Goal: Transaction & Acquisition: Purchase product/service

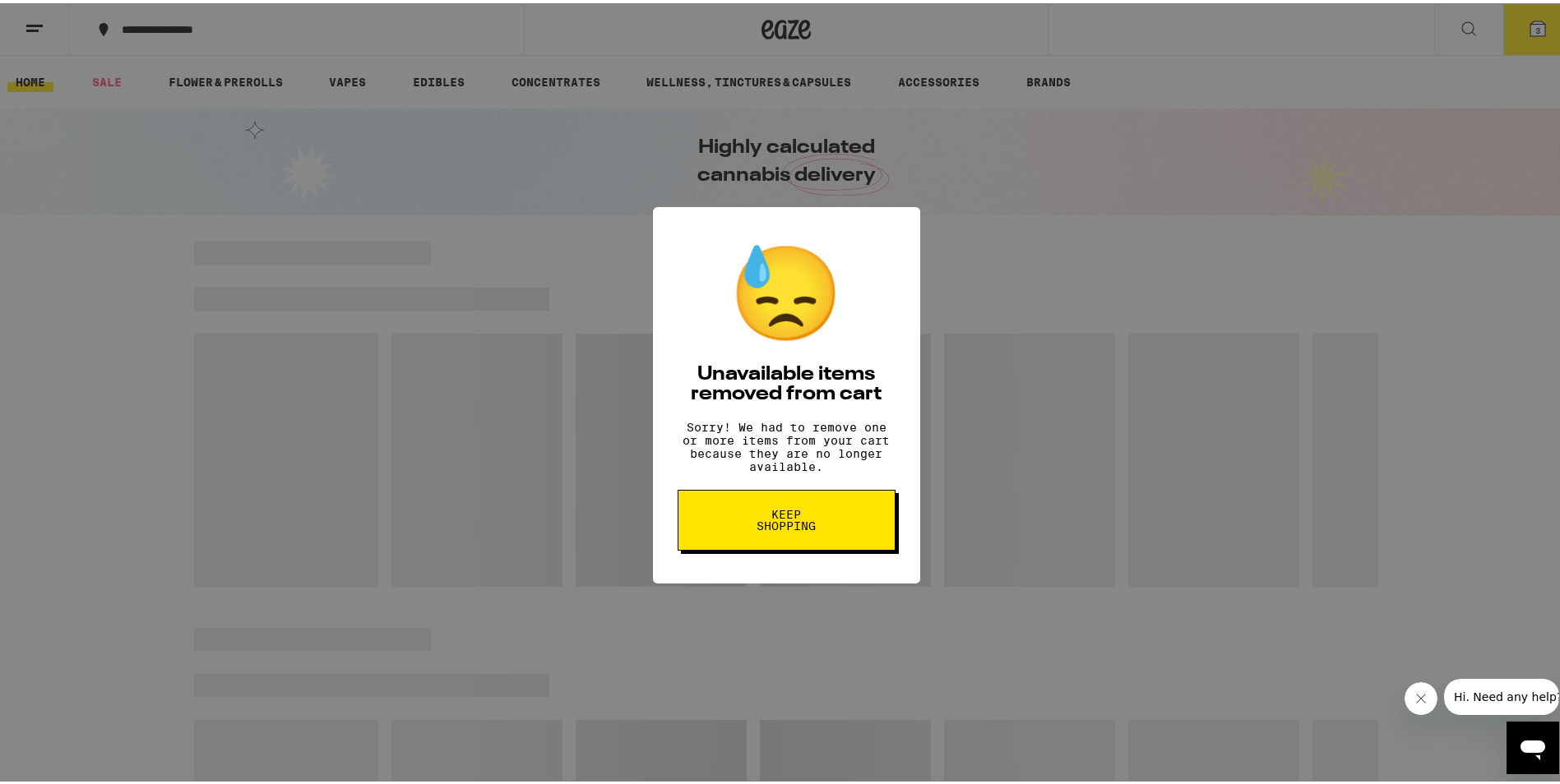
click at [831, 548] on button "Keep Shopping" at bounding box center [787, 517] width 218 height 61
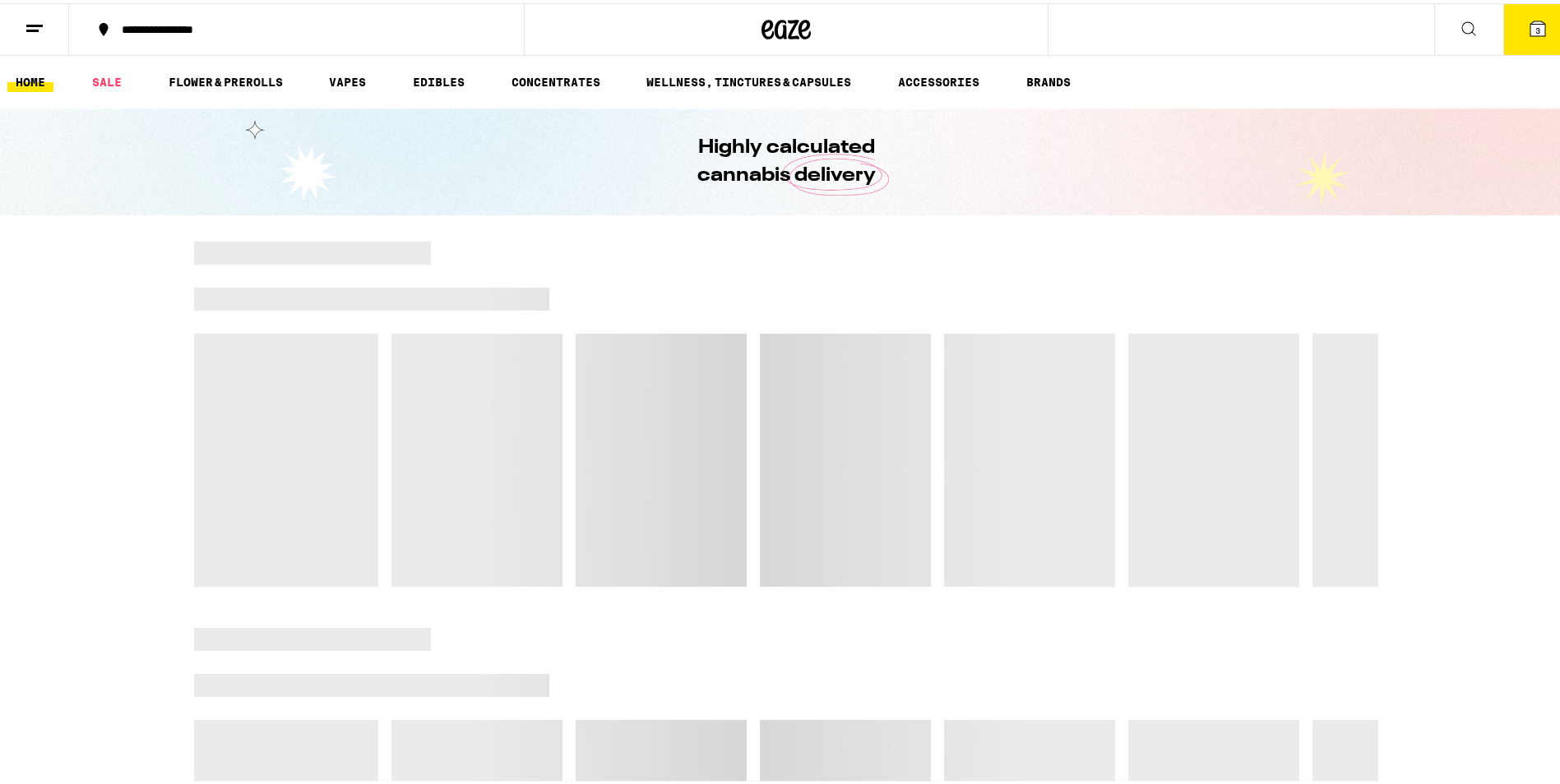
drag, startPoint x: 0, startPoint y: 0, endPoint x: 1530, endPoint y: 31, distance: 1530.3
click at [1530, 31] on icon at bounding box center [1538, 26] width 15 height 15
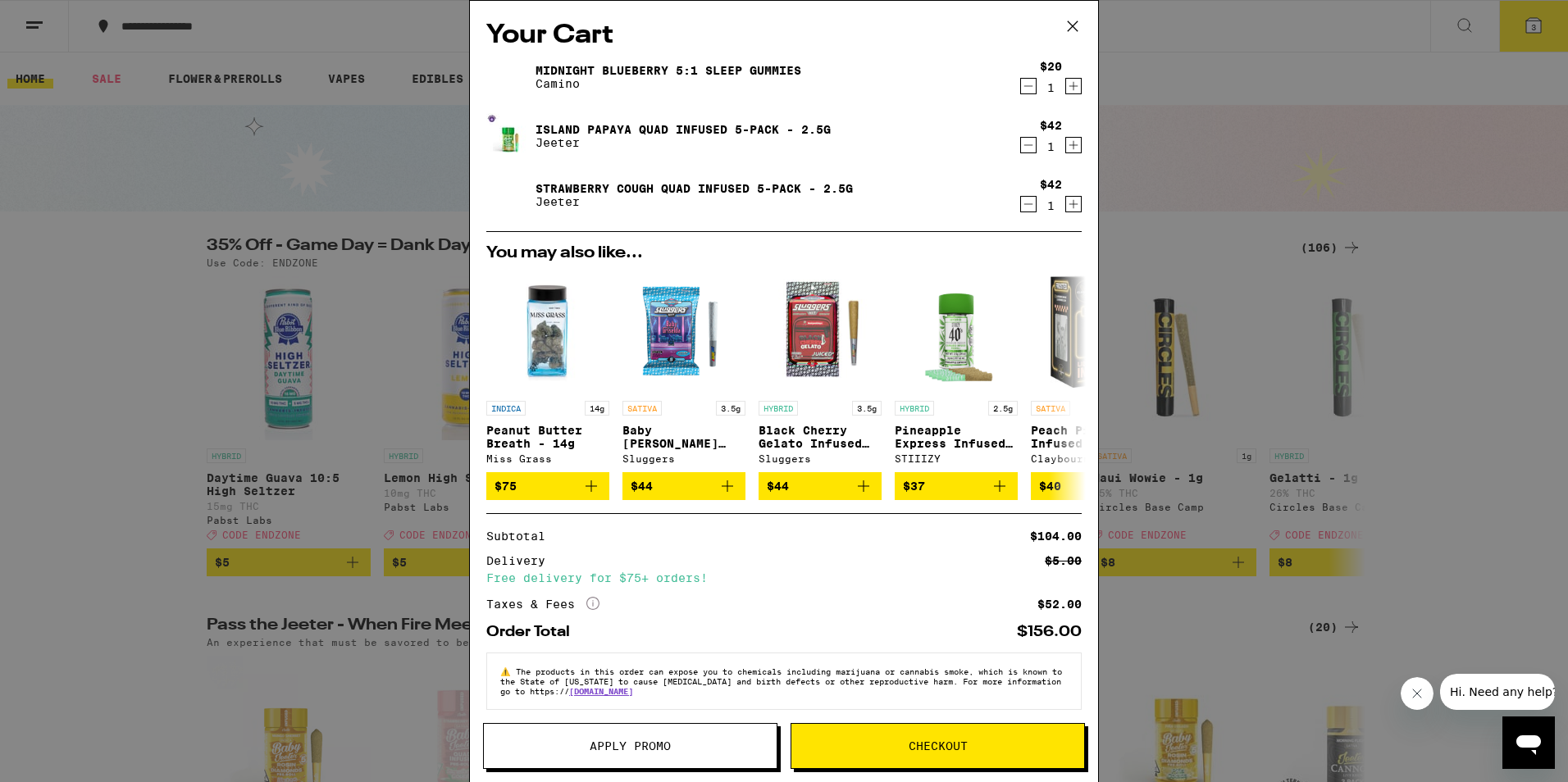
click at [1021, 81] on icon "Decrement" at bounding box center [1028, 86] width 15 height 20
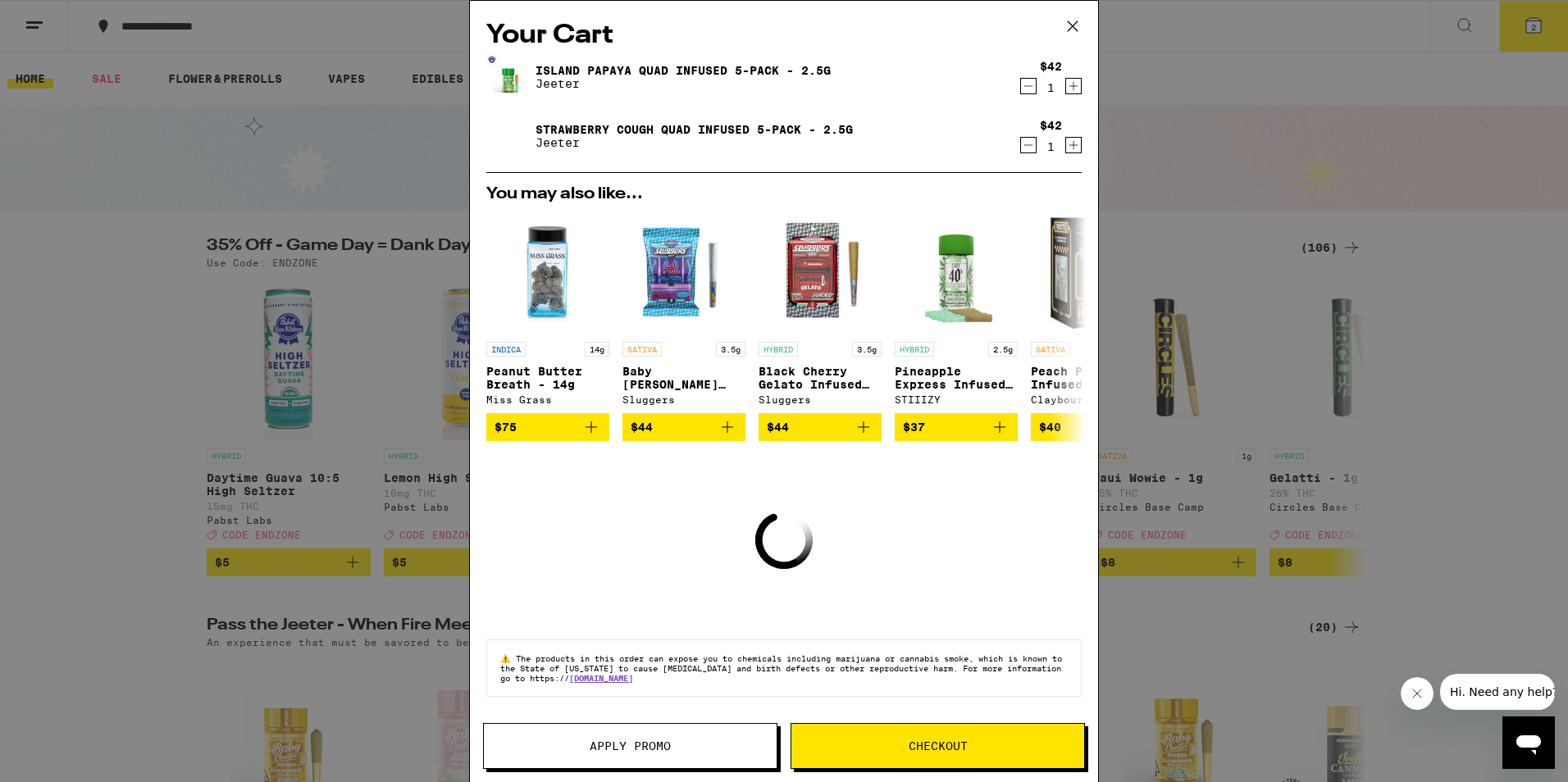
click at [164, 145] on div "Your Cart Island Papaya Quad Infused 5-Pack - 2.5g [PERSON_NAME] $42 1 Strawber…" at bounding box center [784, 391] width 1568 height 782
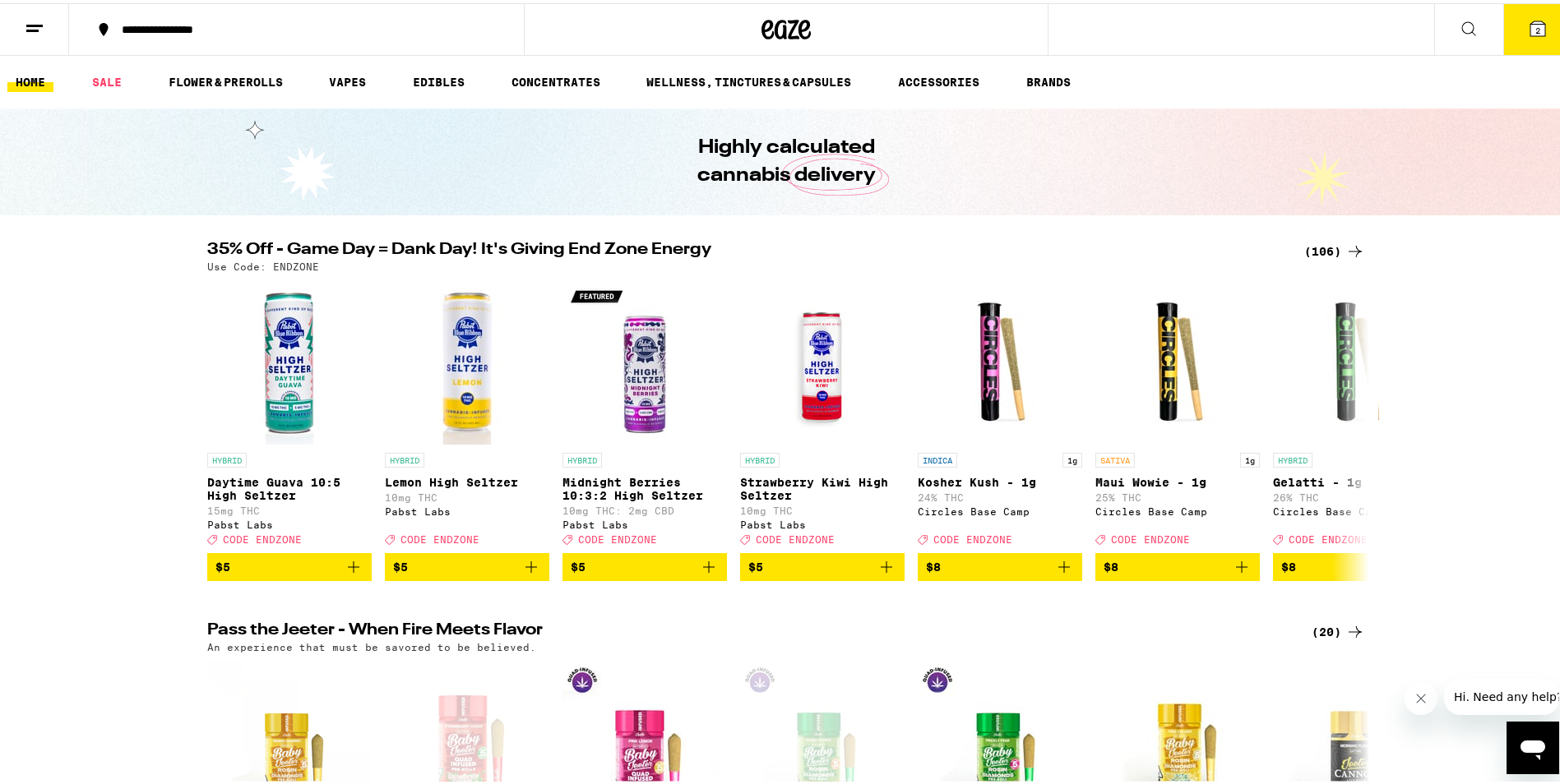
click at [1346, 252] on icon at bounding box center [1355, 248] width 20 height 20
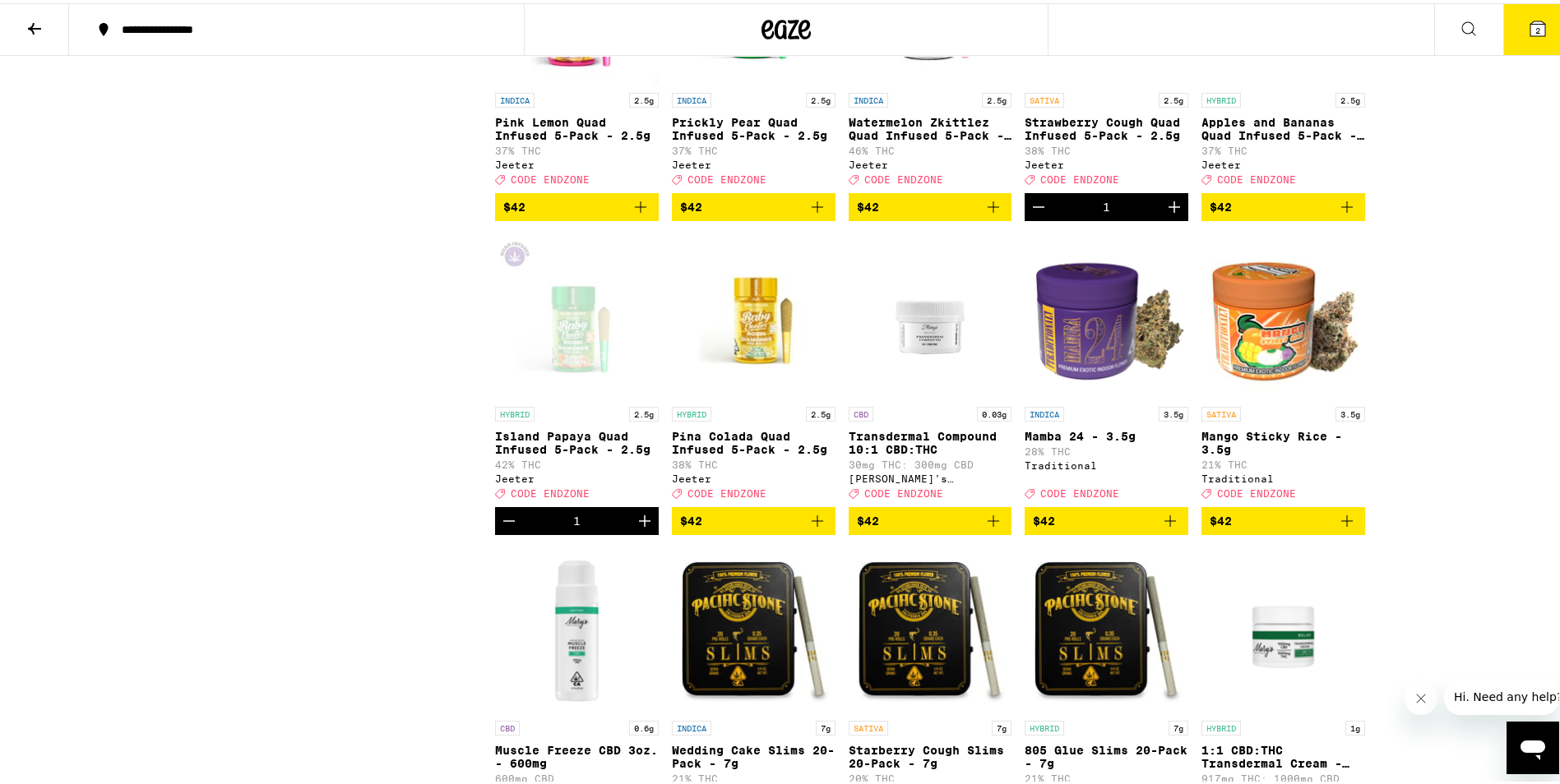
scroll to position [6002, 0]
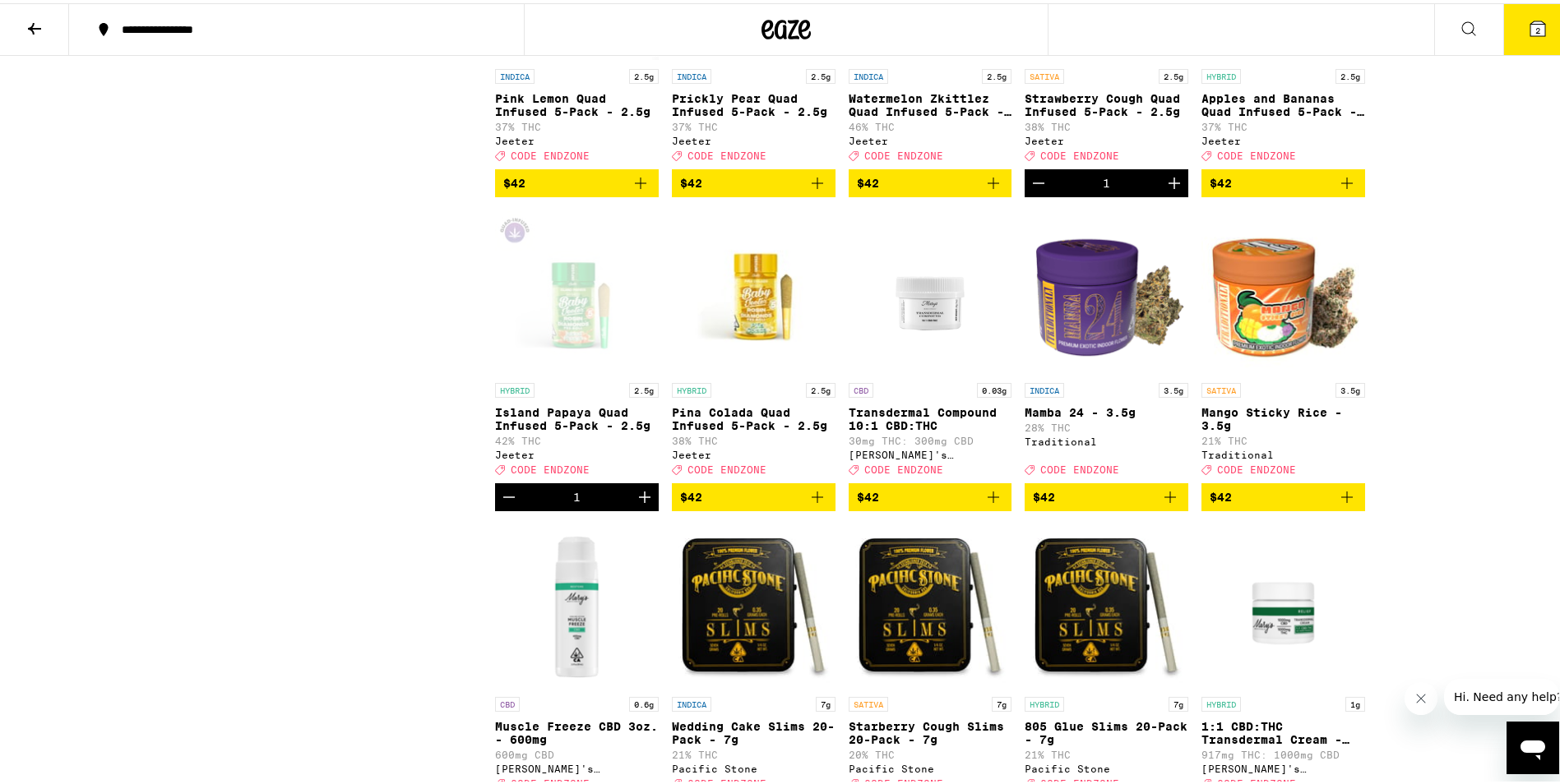
click at [811, 504] on icon "Add to bag" at bounding box center [817, 494] width 20 height 20
click at [495, 508] on button "Decrement" at bounding box center [509, 494] width 28 height 28
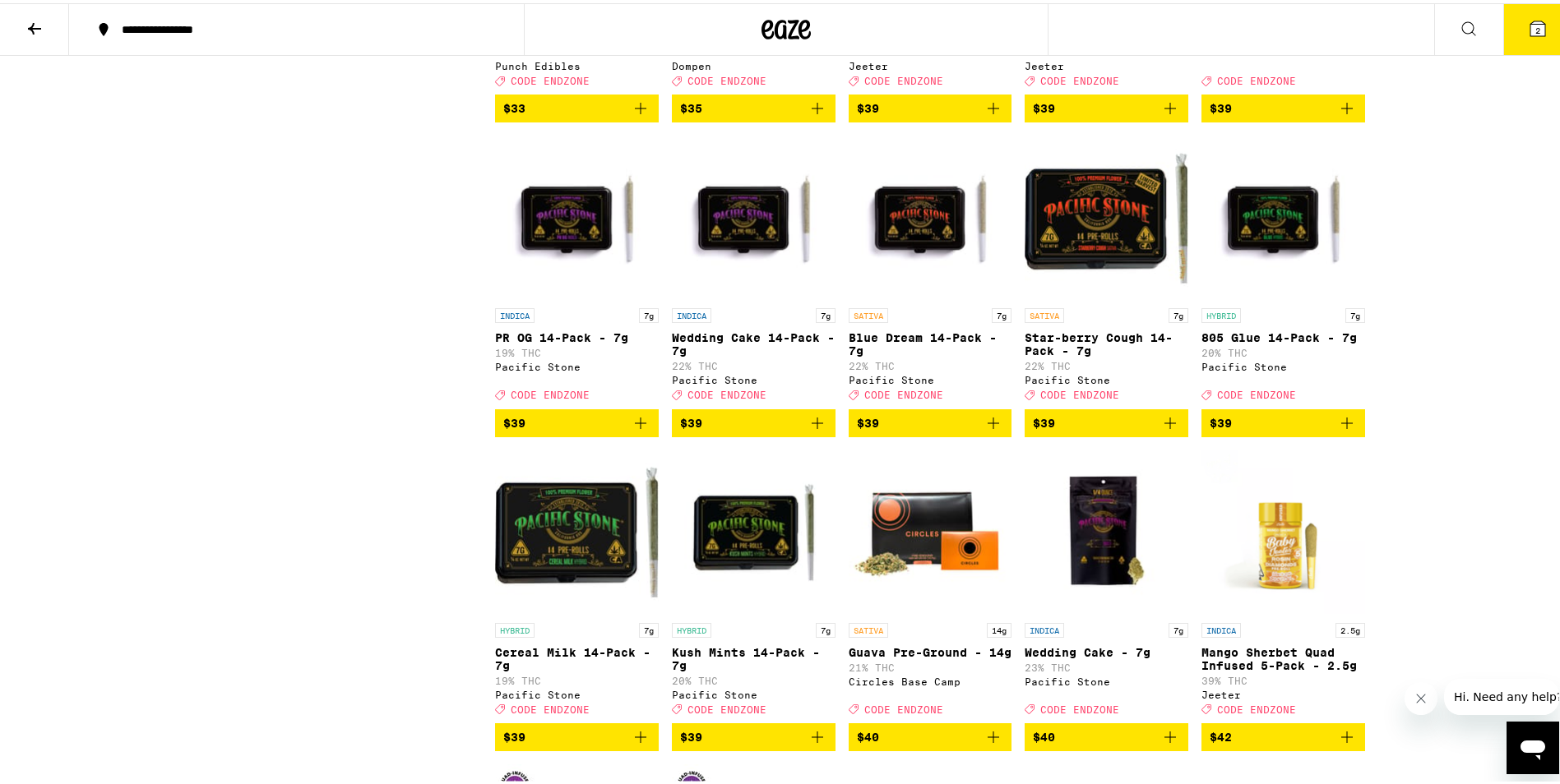
scroll to position [5179, 0]
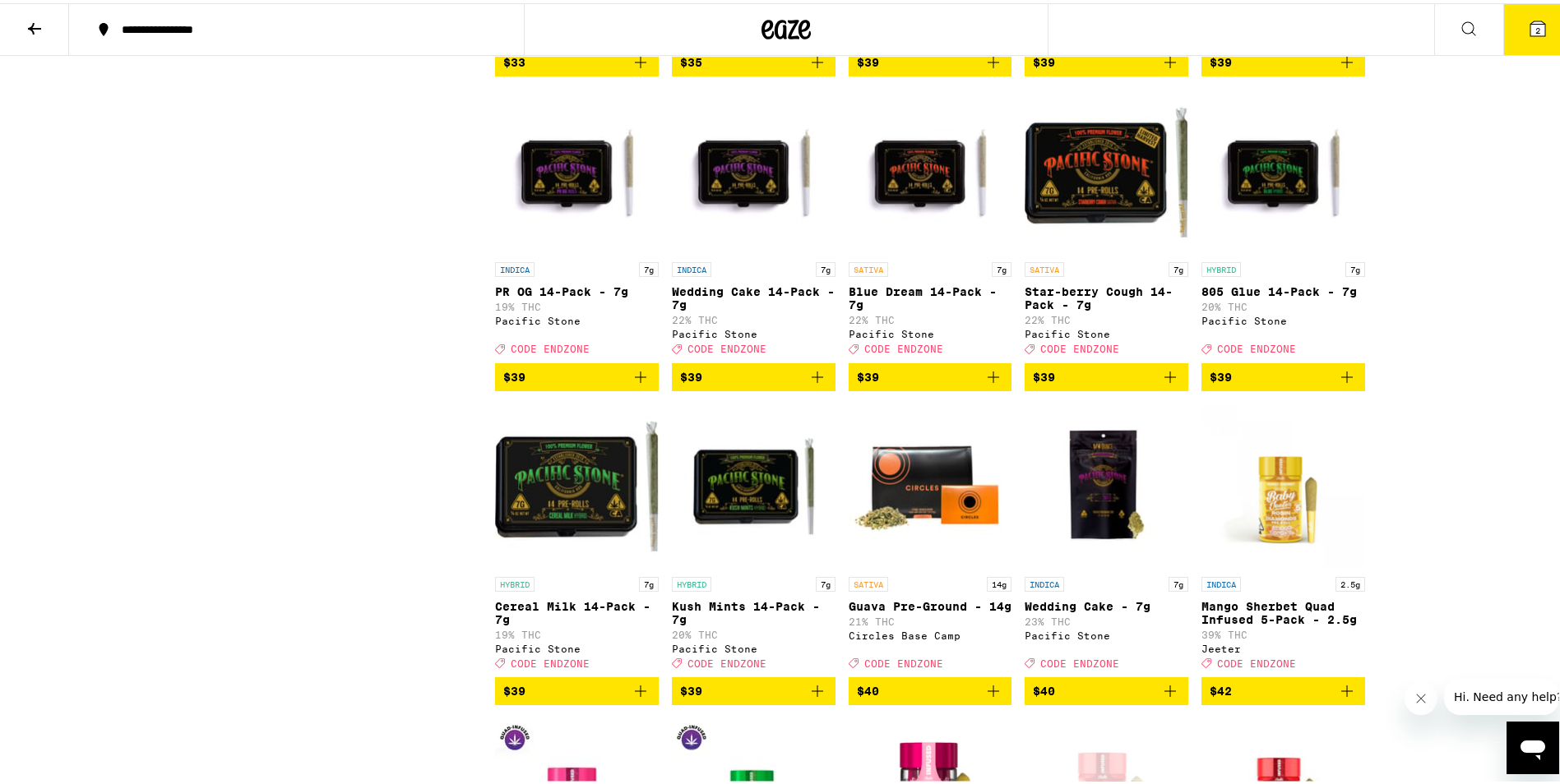
click at [993, 384] on icon "Add to bag" at bounding box center [993, 375] width 20 height 20
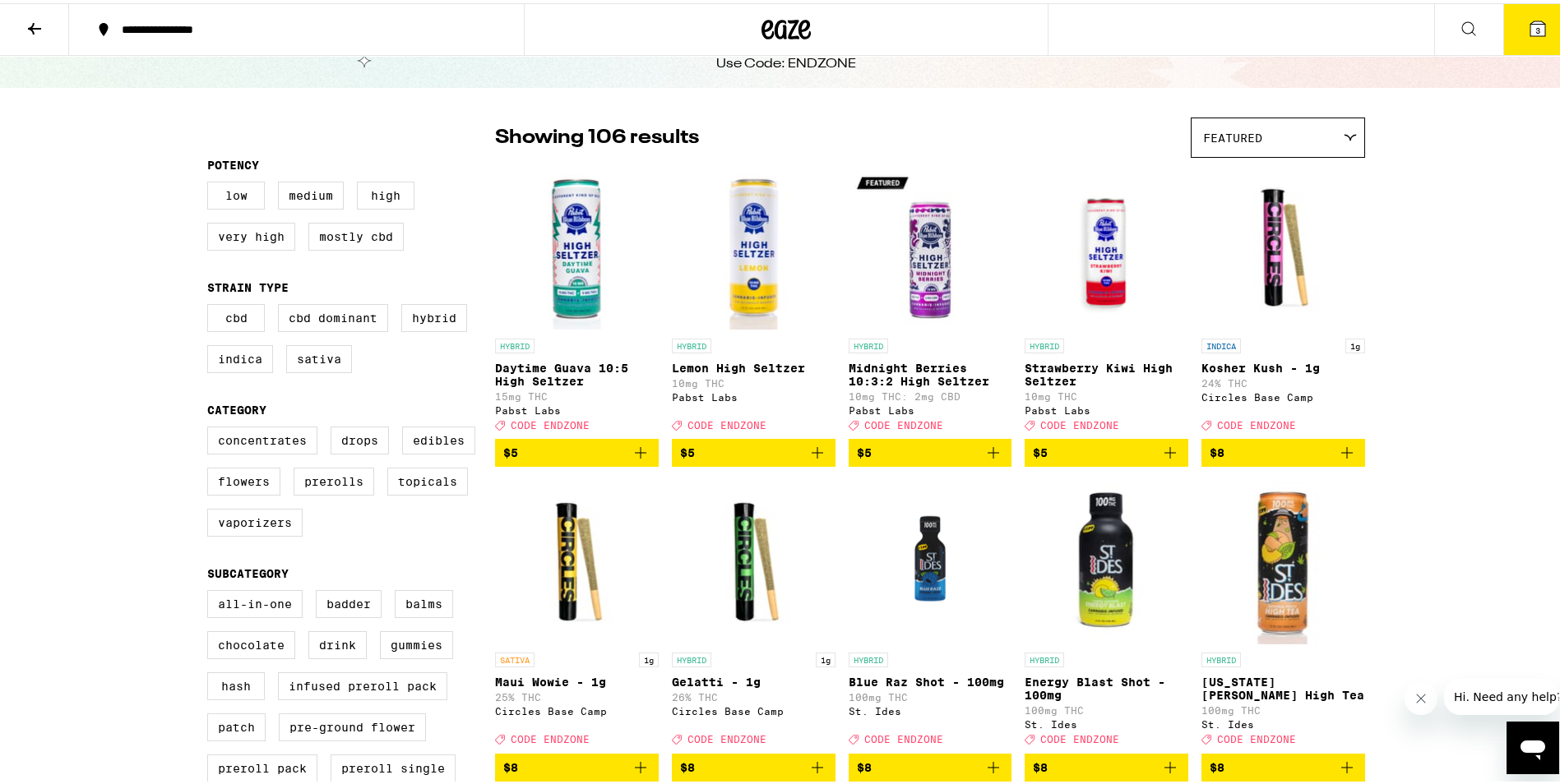
scroll to position [0, 0]
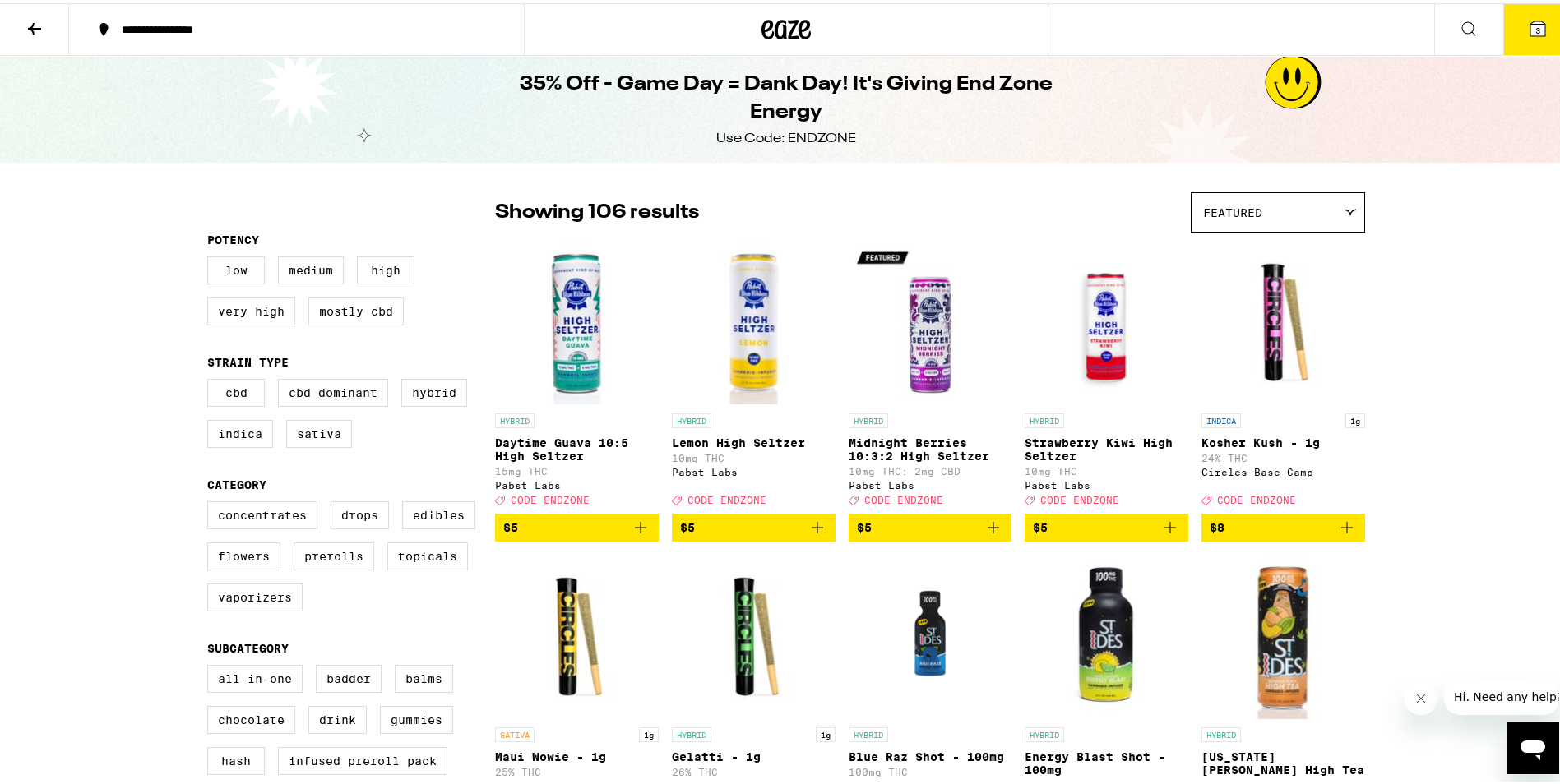
click at [1528, 18] on icon at bounding box center [1538, 26] width 20 height 20
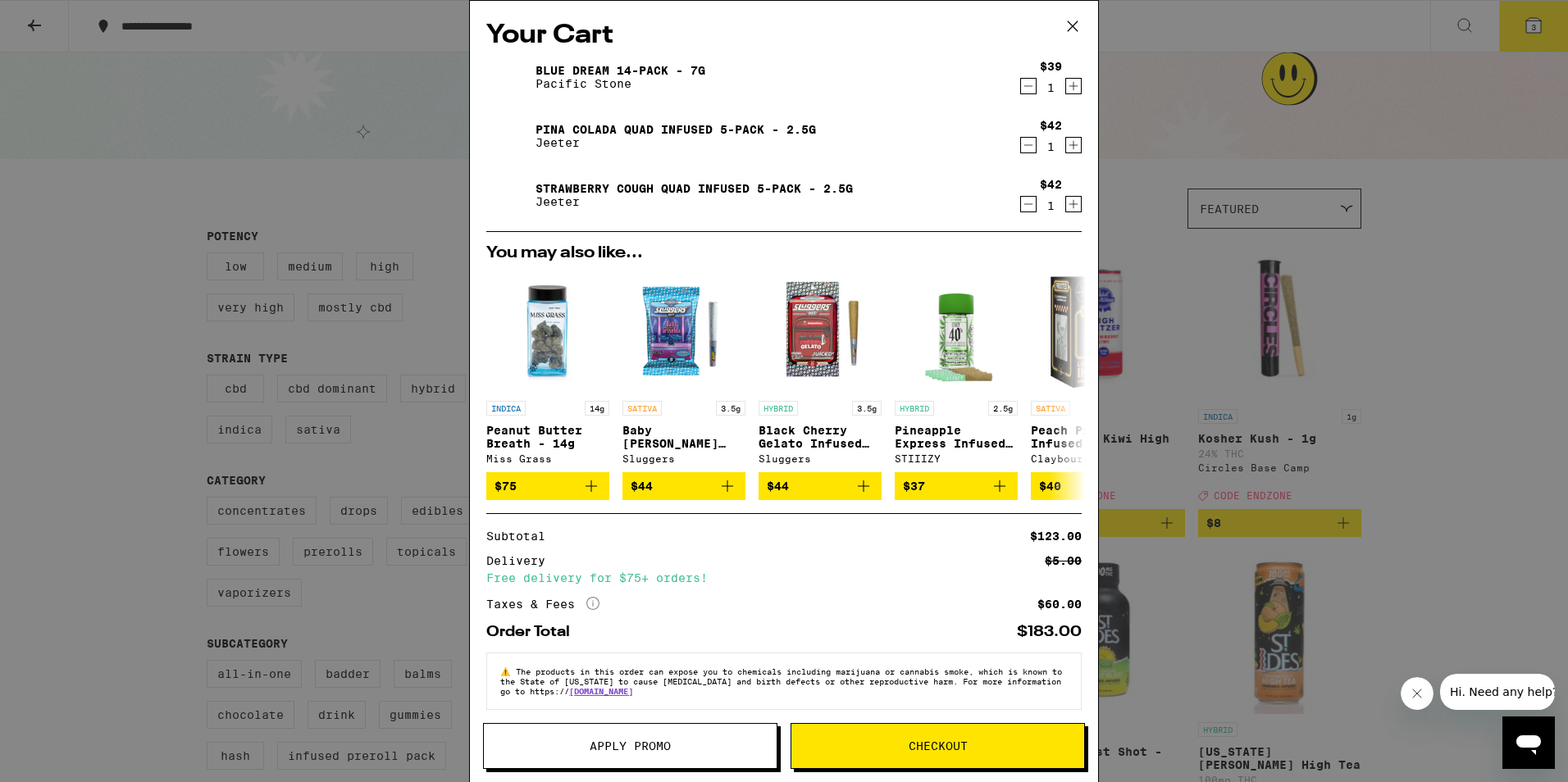
click at [601, 745] on span "Apply Promo" at bounding box center [630, 746] width 81 height 12
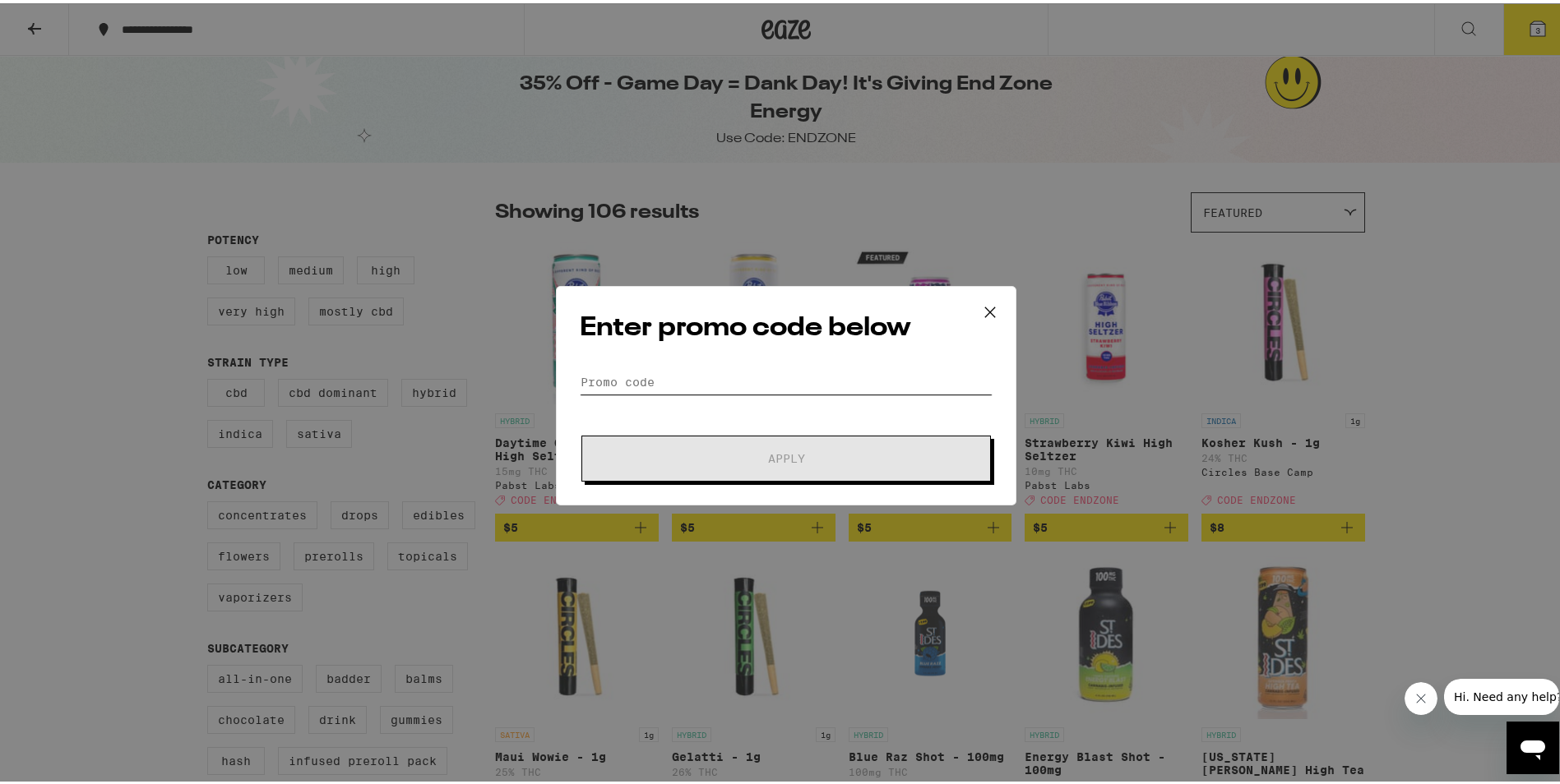
click at [590, 386] on input "Promo Code" at bounding box center [786, 380] width 413 height 25
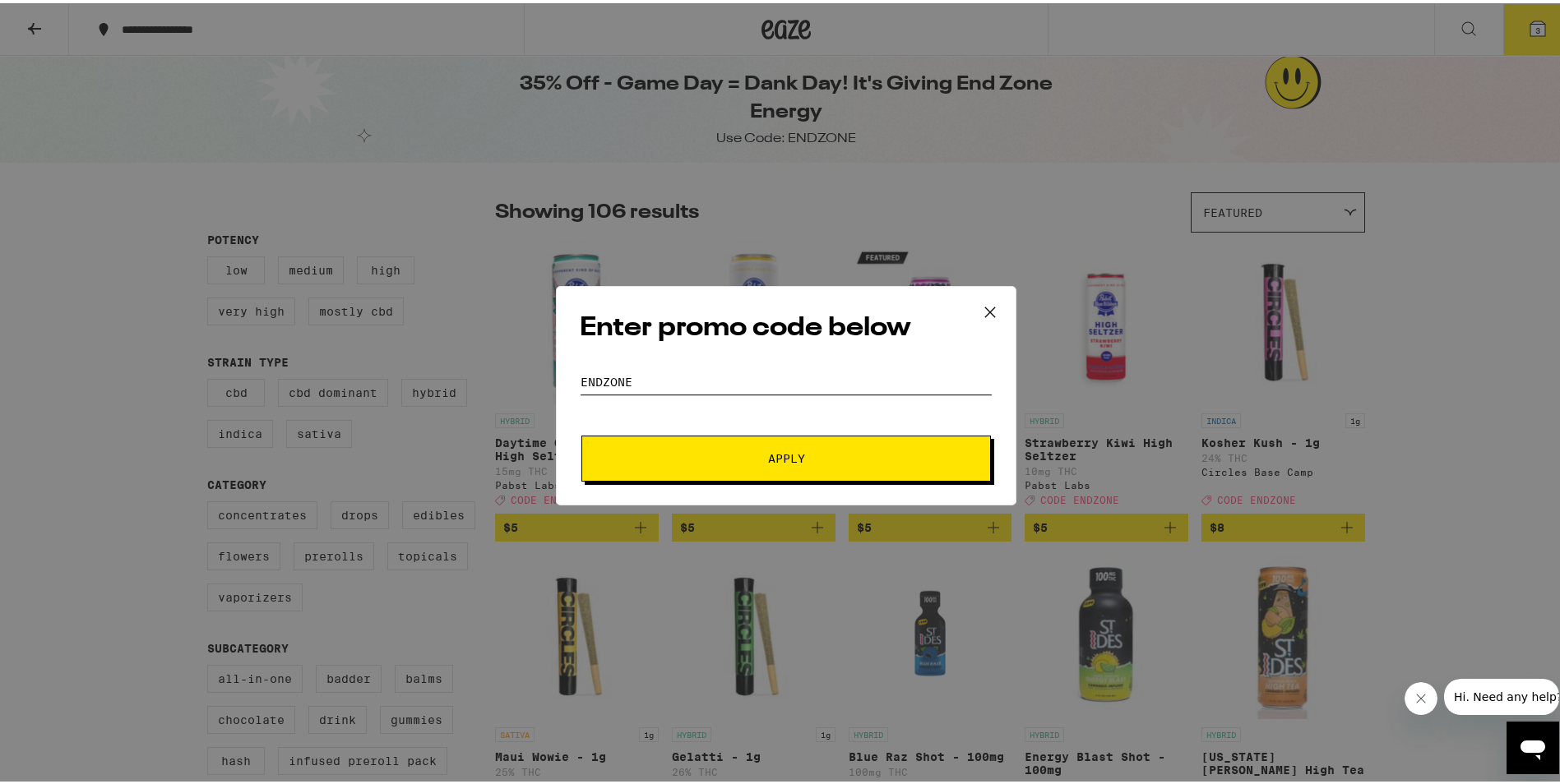
type input "endzone"
click at [581, 433] on button "Apply" at bounding box center [786, 455] width 410 height 46
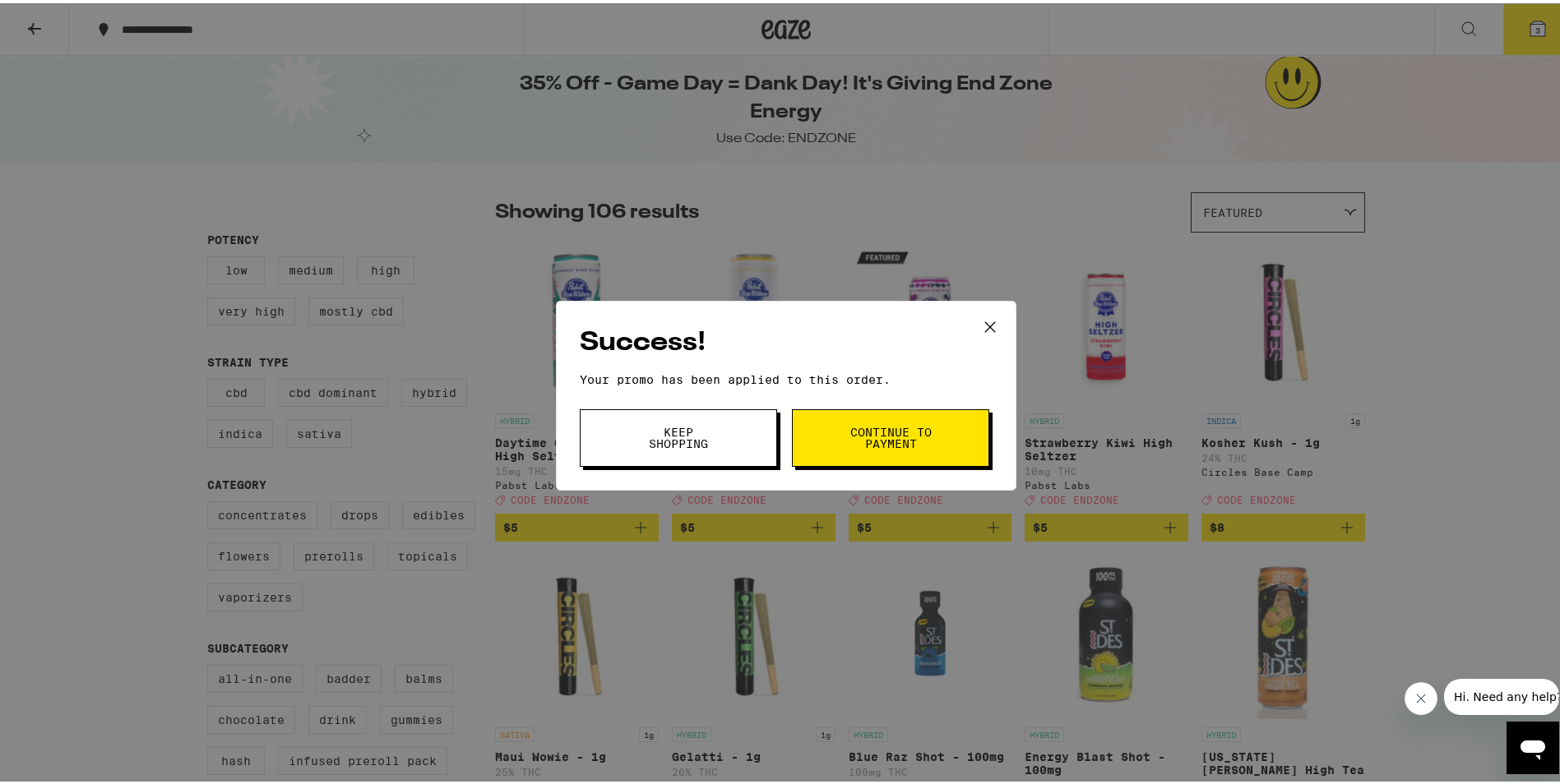
click at [854, 434] on span "Continue to payment" at bounding box center [890, 435] width 84 height 23
